Goal: Check status

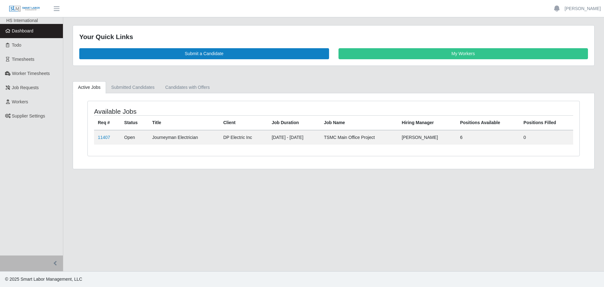
click at [96, 136] on td "11407" at bounding box center [107, 137] width 26 height 14
click at [98, 136] on td "11407" at bounding box center [107, 137] width 26 height 14
click at [99, 135] on link "11407" at bounding box center [104, 137] width 12 height 5
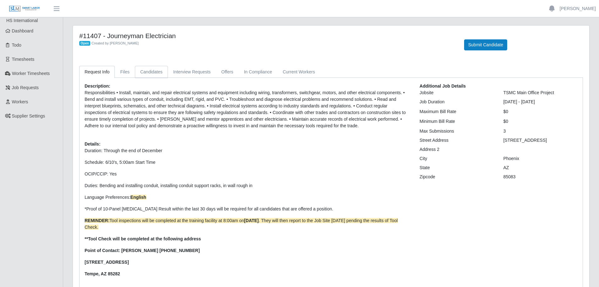
click at [154, 73] on link "Candidates" at bounding box center [151, 72] width 33 height 12
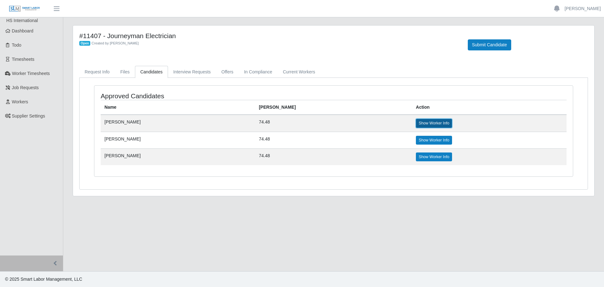
click at [416, 124] on link "Show Worker Info" at bounding box center [434, 123] width 36 height 9
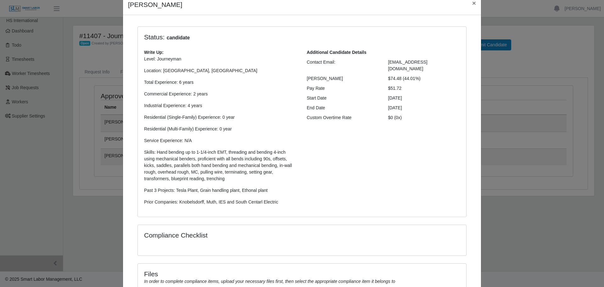
scroll to position [92, 0]
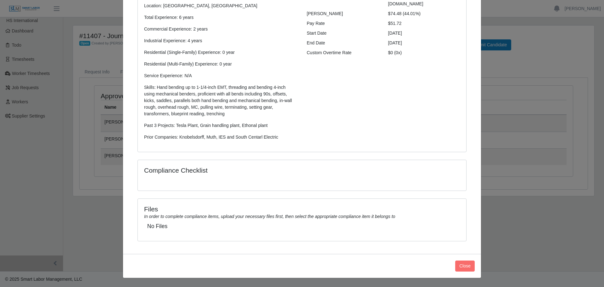
click at [155, 225] on h5 "No Files" at bounding box center [302, 226] width 310 height 7
click at [193, 226] on h5 "No Files" at bounding box center [302, 226] width 310 height 7
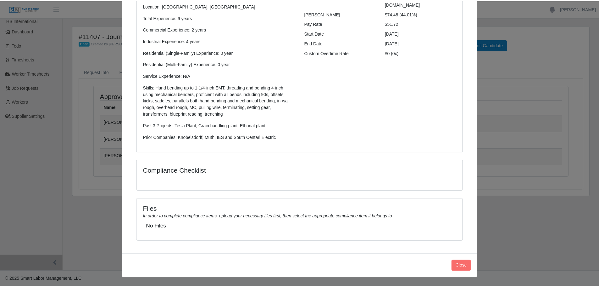
scroll to position [0, 0]
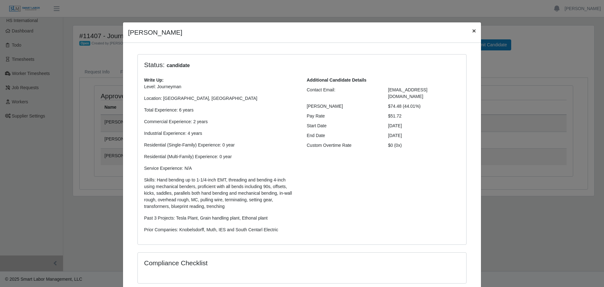
click at [472, 31] on span "×" at bounding box center [474, 30] width 4 height 7
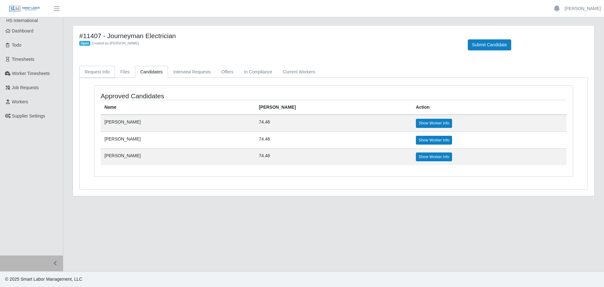
click at [105, 66] on link "Request Info" at bounding box center [97, 72] width 36 height 12
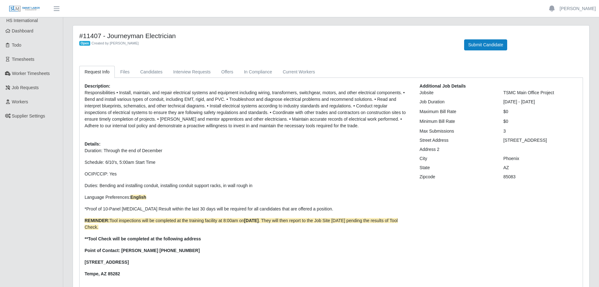
click at [215, 64] on div "#11407 - Journeyman Electrician Open Created by [PERSON_NAME] Submit Candidate …" at bounding box center [331, 171] width 516 height 293
click at [222, 75] on link "Offers" at bounding box center [227, 72] width 23 height 12
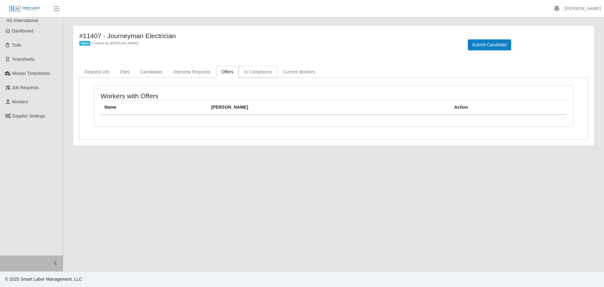
click at [259, 70] on link "In Compliance" at bounding box center [258, 72] width 39 height 12
click at [184, 71] on link "Interview Requests" at bounding box center [192, 72] width 48 height 12
click at [148, 72] on link "Candidates" at bounding box center [151, 72] width 33 height 12
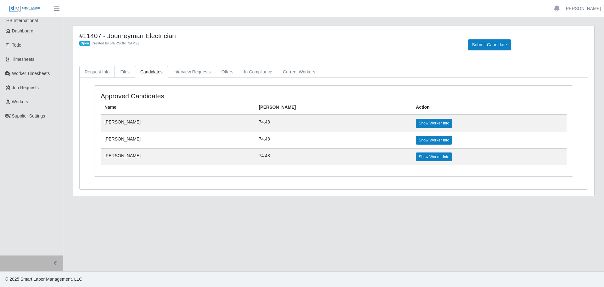
click at [108, 76] on link "Request Info" at bounding box center [97, 72] width 36 height 12
